Goal: Complete application form: Complete application form

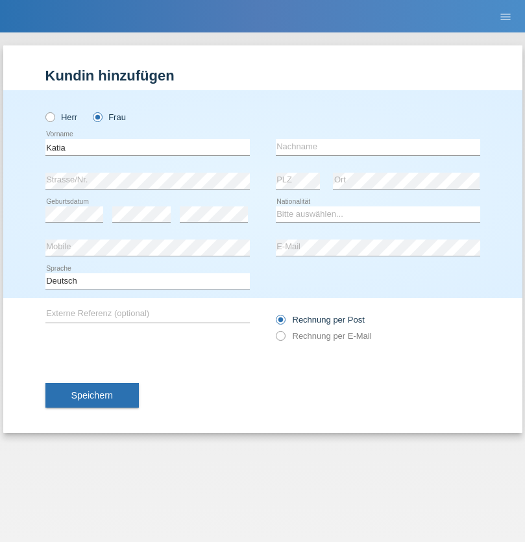
type input "Katia"
click at [378, 147] on input "text" at bounding box center [378, 147] width 205 height 16
type input "[PERSON_NAME]"
select select "CH"
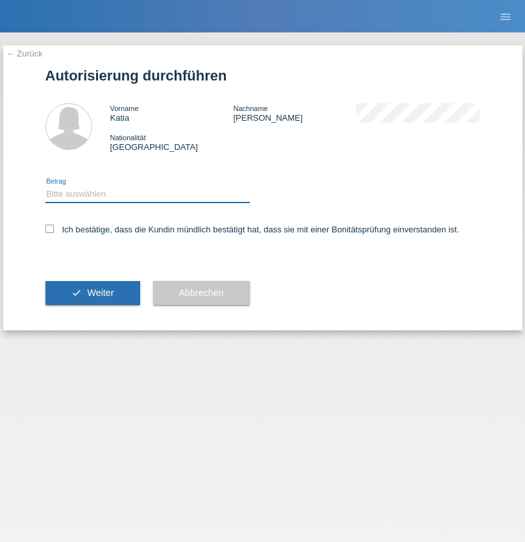
select select "1"
checkbox input "true"
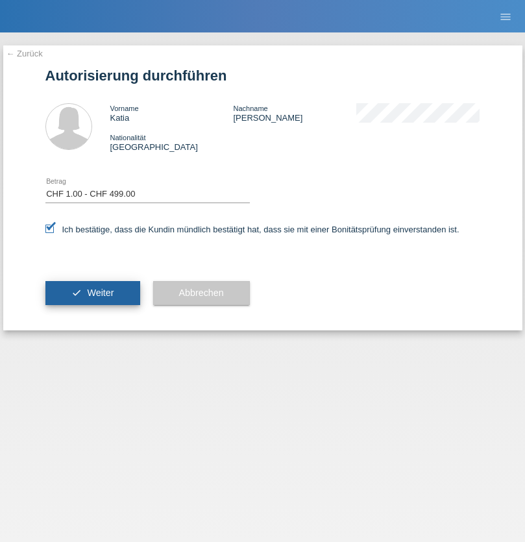
click at [92, 293] on span "Weiter" at bounding box center [100, 293] width 27 height 10
